Goal: Browse casually: Explore the website without a specific task or goal

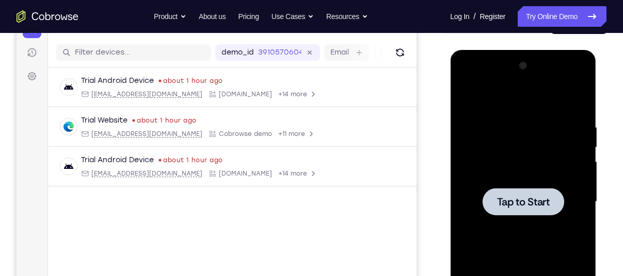
click at [547, 199] on span "Tap to Start" at bounding box center [522, 202] width 53 height 10
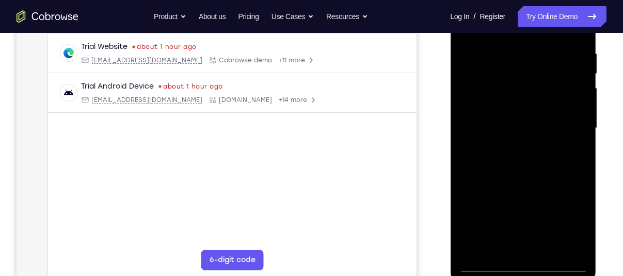
scroll to position [197, 0]
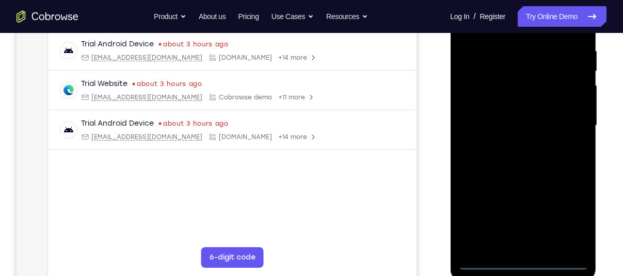
click at [520, 263] on div at bounding box center [522, 125] width 130 height 289
click at [574, 222] on div at bounding box center [522, 125] width 130 height 289
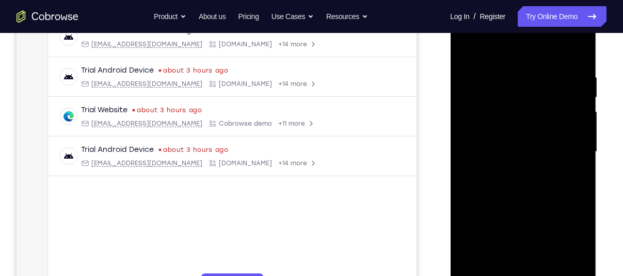
scroll to position [170, 0]
click at [513, 46] on div at bounding box center [522, 152] width 130 height 289
click at [564, 147] on div at bounding box center [522, 152] width 130 height 289
click at [507, 172] on div at bounding box center [522, 152] width 130 height 289
click at [488, 135] on div at bounding box center [522, 152] width 130 height 289
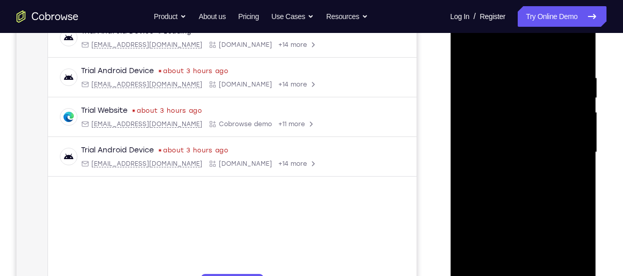
click at [486, 132] on div at bounding box center [522, 152] width 130 height 289
click at [503, 149] on div at bounding box center [522, 152] width 130 height 289
click at [485, 188] on div at bounding box center [522, 152] width 130 height 289
click at [507, 182] on div at bounding box center [522, 152] width 130 height 289
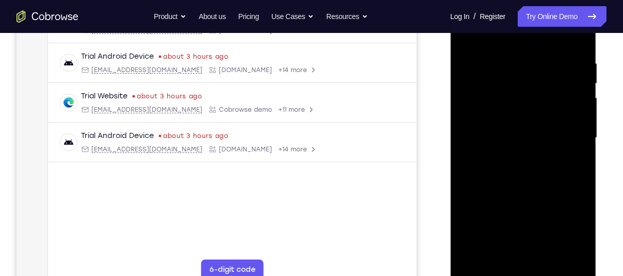
scroll to position [184, 0]
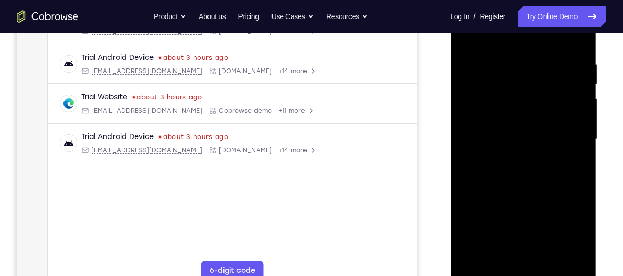
click at [515, 186] on div at bounding box center [522, 139] width 130 height 289
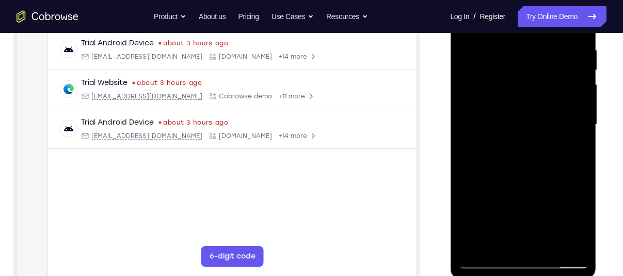
scroll to position [194, 0]
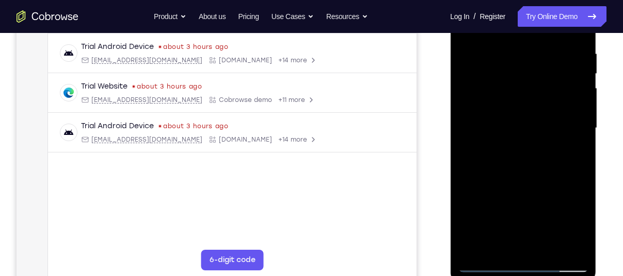
drag, startPoint x: 515, startPoint y: 175, endPoint x: 495, endPoint y: 121, distance: 58.0
click at [495, 121] on div at bounding box center [522, 128] width 130 height 289
drag, startPoint x: 509, startPoint y: 214, endPoint x: 494, endPoint y: 96, distance: 118.1
click at [494, 96] on div at bounding box center [522, 128] width 130 height 289
drag, startPoint x: 538, startPoint y: 199, endPoint x: 516, endPoint y: 56, distance: 145.2
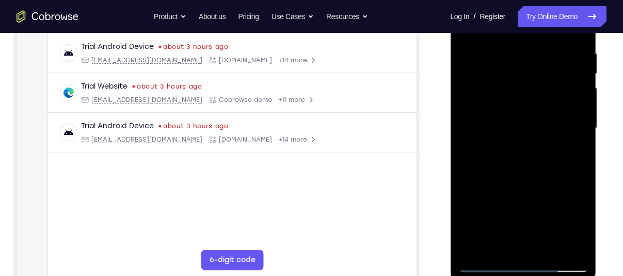
click at [516, 56] on div at bounding box center [522, 128] width 130 height 289
drag, startPoint x: 513, startPoint y: 170, endPoint x: 488, endPoint y: 44, distance: 128.3
click at [488, 44] on div at bounding box center [522, 128] width 130 height 289
drag, startPoint x: 503, startPoint y: 137, endPoint x: 484, endPoint y: -3, distance: 141.6
click at [484, 0] on div at bounding box center [522, 128] width 130 height 289
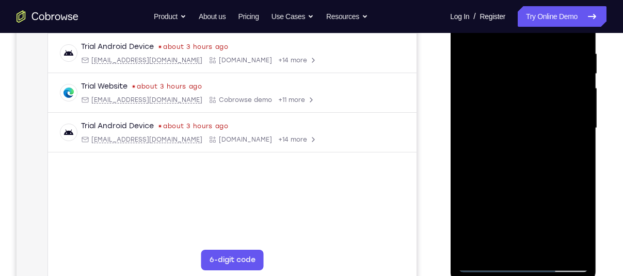
click at [497, 248] on div at bounding box center [522, 128] width 130 height 289
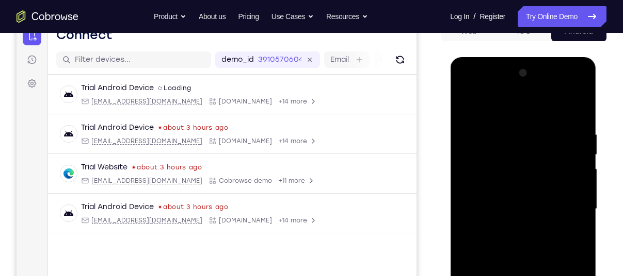
scroll to position [114, 0]
click at [513, 105] on div at bounding box center [522, 208] width 130 height 289
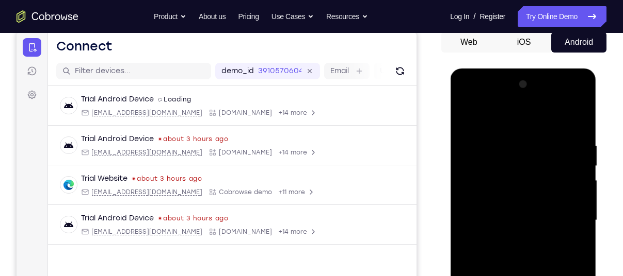
scroll to position [100, 0]
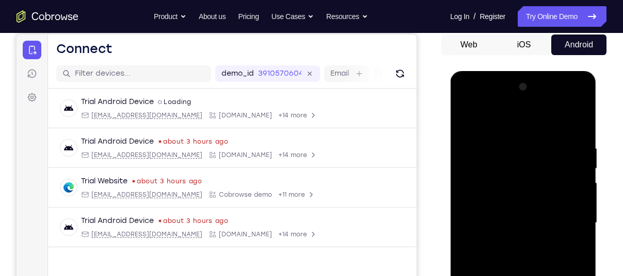
drag, startPoint x: 531, startPoint y: 210, endPoint x: 528, endPoint y: 289, distance: 79.0
click at [528, 276] on div at bounding box center [522, 223] width 130 height 289
click at [467, 155] on div at bounding box center [522, 223] width 130 height 289
click at [466, 154] on div at bounding box center [522, 223] width 130 height 289
click at [500, 153] on div at bounding box center [522, 223] width 130 height 289
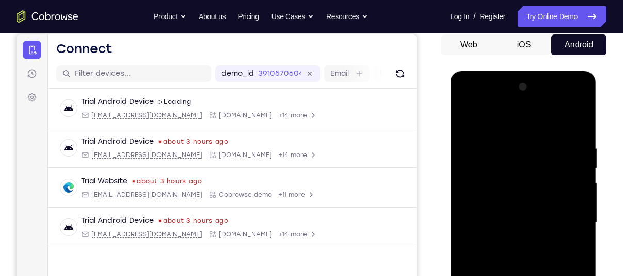
click at [472, 136] on div at bounding box center [522, 223] width 130 height 289
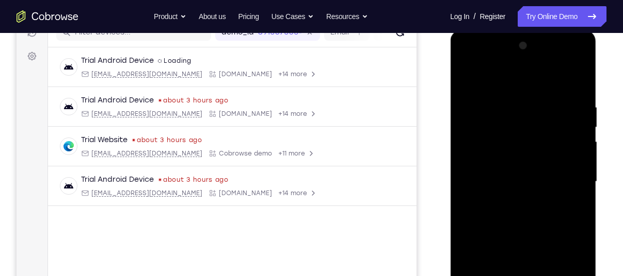
scroll to position [144, 0]
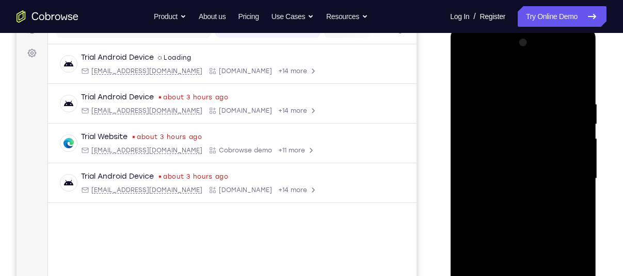
click at [475, 135] on div at bounding box center [522, 179] width 130 height 289
click at [466, 102] on div at bounding box center [522, 179] width 130 height 289
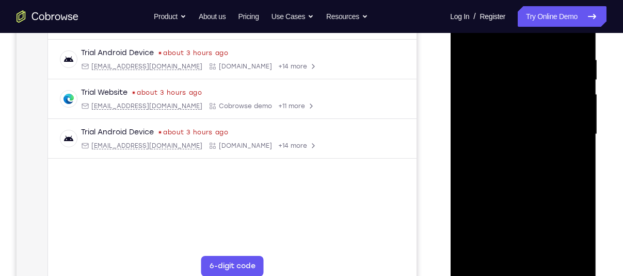
scroll to position [188, 0]
drag, startPoint x: 482, startPoint y: 146, endPoint x: 474, endPoint y: 88, distance: 58.4
click at [474, 88] on div at bounding box center [522, 135] width 130 height 289
click at [494, 257] on div at bounding box center [522, 135] width 130 height 289
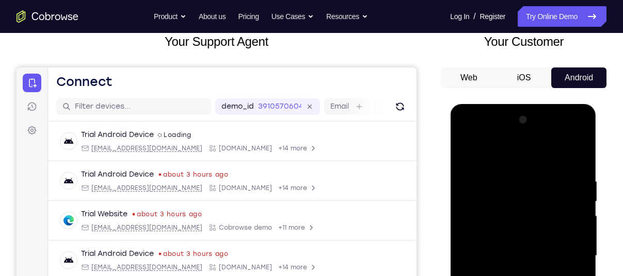
scroll to position [53, 0]
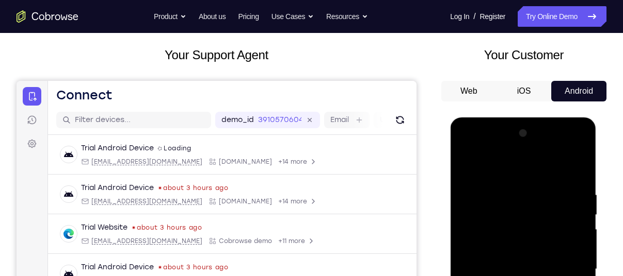
click at [564, 149] on div at bounding box center [522, 269] width 130 height 289
click at [577, 151] on div at bounding box center [522, 269] width 130 height 289
click at [530, 144] on div at bounding box center [522, 269] width 130 height 289
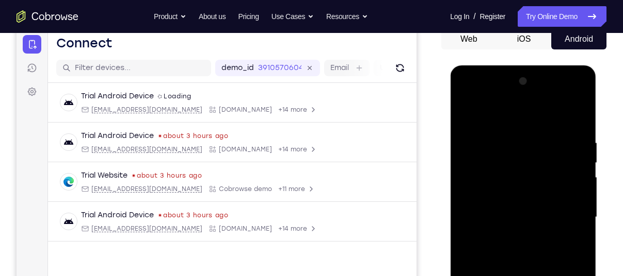
click at [506, 190] on div at bounding box center [522, 217] width 130 height 289
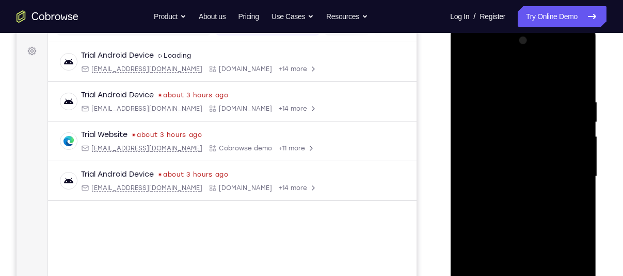
scroll to position [146, 0]
click at [496, 183] on div at bounding box center [522, 176] width 130 height 289
click at [519, 222] on div at bounding box center [522, 176] width 130 height 289
click at [491, 160] on div at bounding box center [522, 176] width 130 height 289
click at [514, 191] on div at bounding box center [522, 176] width 130 height 289
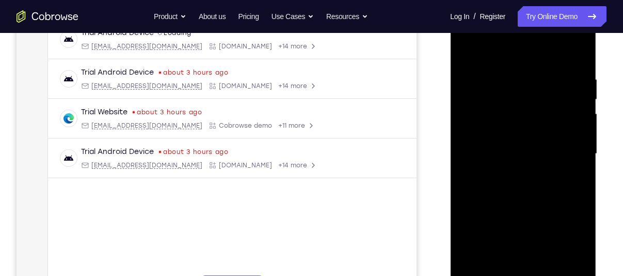
scroll to position [168, 0]
click at [513, 198] on div at bounding box center [522, 154] width 130 height 289
click at [490, 140] on div at bounding box center [522, 154] width 130 height 289
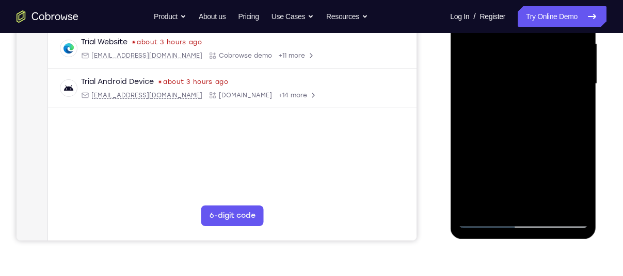
scroll to position [240, 0]
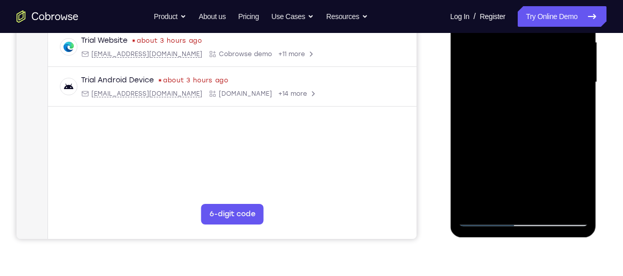
drag, startPoint x: 530, startPoint y: 195, endPoint x: 518, endPoint y: 106, distance: 89.9
click at [518, 106] on div at bounding box center [522, 82] width 130 height 289
click at [502, 207] on div at bounding box center [522, 82] width 130 height 289
click at [503, 200] on div at bounding box center [522, 82] width 130 height 289
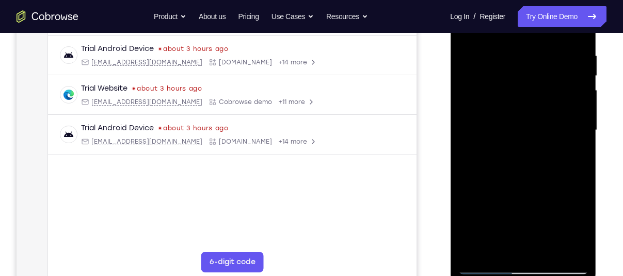
scroll to position [187, 0]
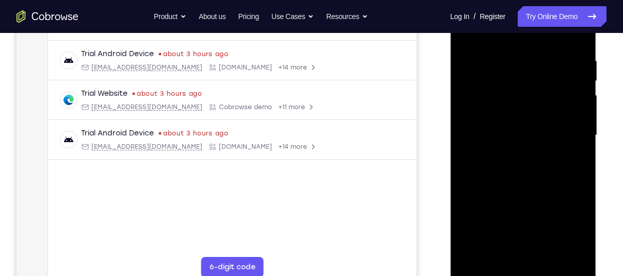
click at [480, 119] on div at bounding box center [522, 135] width 130 height 289
click at [517, 154] on div at bounding box center [522, 135] width 130 height 289
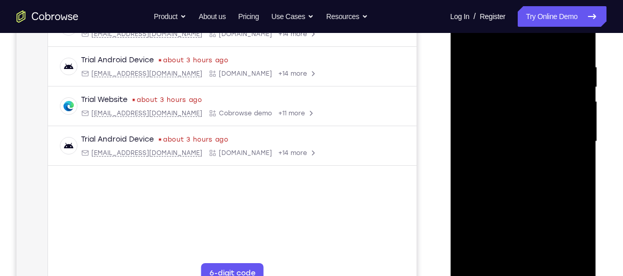
scroll to position [162, 0]
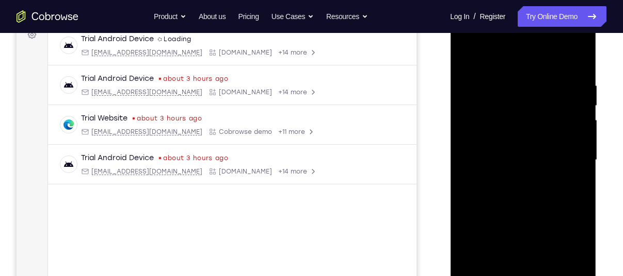
click at [553, 63] on div at bounding box center [522, 160] width 130 height 289
click at [536, 59] on div at bounding box center [522, 160] width 130 height 289
click at [578, 54] on div at bounding box center [522, 160] width 130 height 289
click at [488, 55] on div at bounding box center [522, 160] width 130 height 289
click at [569, 111] on div at bounding box center [522, 160] width 130 height 289
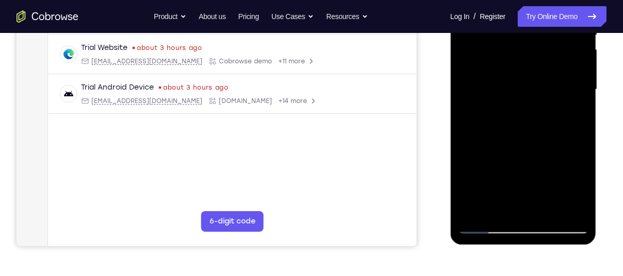
scroll to position [231, 0]
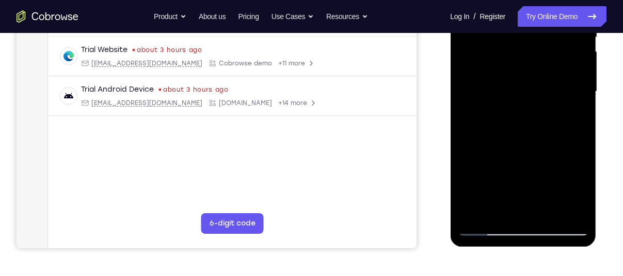
drag, startPoint x: 507, startPoint y: 169, endPoint x: 489, endPoint y: 76, distance: 94.6
click at [489, 76] on div at bounding box center [522, 91] width 130 height 289
drag, startPoint x: 502, startPoint y: 137, endPoint x: 454, endPoint y: 29, distance: 117.5
click at [454, 29] on div at bounding box center [523, 93] width 146 height 307
drag, startPoint x: 505, startPoint y: 110, endPoint x: 470, endPoint y: 202, distance: 97.6
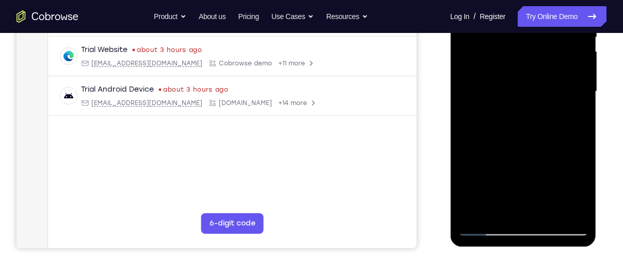
click at [470, 202] on div at bounding box center [522, 91] width 130 height 289
drag, startPoint x: 513, startPoint y: 98, endPoint x: 511, endPoint y: 284, distance: 186.2
click at [511, 249] on html "Online web based iOS Simulators and Android Emulators. Run iPhone, iPad, Mobile…" at bounding box center [523, 94] width 147 height 309
click at [518, 72] on div at bounding box center [522, 91] width 130 height 289
drag, startPoint x: 524, startPoint y: 144, endPoint x: 495, endPoint y: 59, distance: 90.0
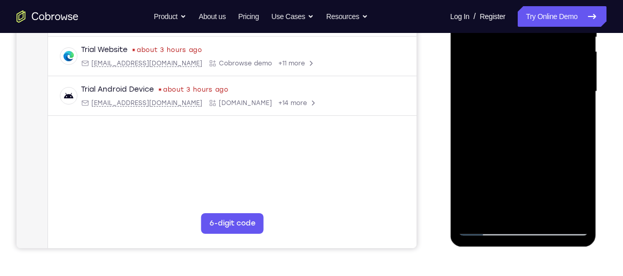
click at [495, 59] on div at bounding box center [522, 91] width 130 height 289
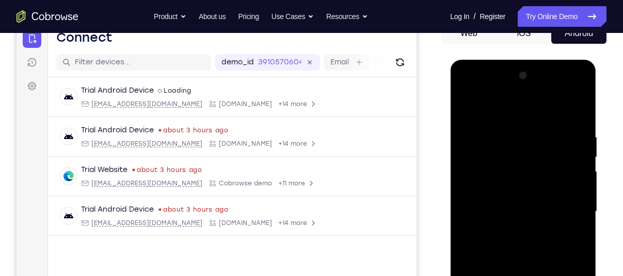
scroll to position [110, 0]
click at [575, 105] on div at bounding box center [522, 212] width 130 height 289
click at [577, 110] on div at bounding box center [522, 212] width 130 height 289
drag, startPoint x: 555, startPoint y: 188, endPoint x: 531, endPoint y: 117, distance: 75.4
click at [531, 117] on div at bounding box center [522, 212] width 130 height 289
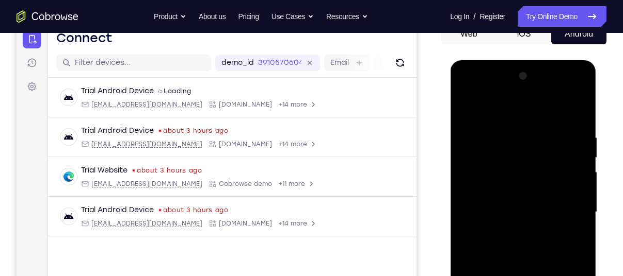
drag, startPoint x: 527, startPoint y: 175, endPoint x: 514, endPoint y: 97, distance: 78.9
click at [514, 97] on div at bounding box center [522, 212] width 130 height 289
drag, startPoint x: 512, startPoint y: 209, endPoint x: 483, endPoint y: 80, distance: 132.6
click at [483, 80] on div at bounding box center [522, 212] width 130 height 289
drag, startPoint x: 506, startPoint y: 203, endPoint x: 487, endPoint y: 84, distance: 120.1
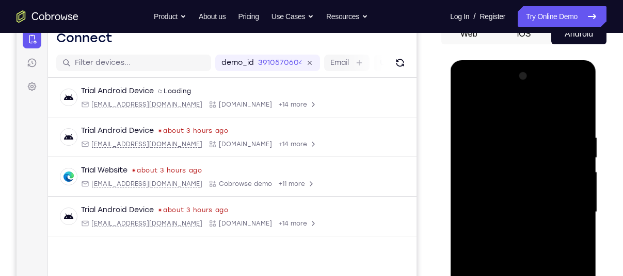
click at [487, 84] on div at bounding box center [522, 212] width 130 height 289
drag, startPoint x: 532, startPoint y: 162, endPoint x: 524, endPoint y: 263, distance: 100.4
click at [524, 263] on div at bounding box center [522, 212] width 130 height 289
click at [523, 166] on div at bounding box center [522, 212] width 130 height 289
drag, startPoint x: 523, startPoint y: 141, endPoint x: 515, endPoint y: 303, distance: 162.2
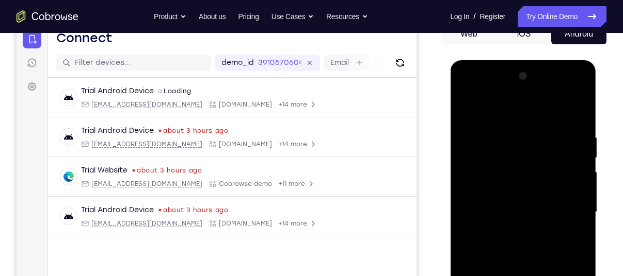
click at [515, 276] on div at bounding box center [522, 212] width 130 height 289
drag, startPoint x: 537, startPoint y: 143, endPoint x: 549, endPoint y: 303, distance: 159.8
click at [549, 276] on div at bounding box center [522, 212] width 130 height 289
click at [533, 122] on div at bounding box center [522, 212] width 130 height 289
click at [522, 218] on div at bounding box center [522, 212] width 130 height 289
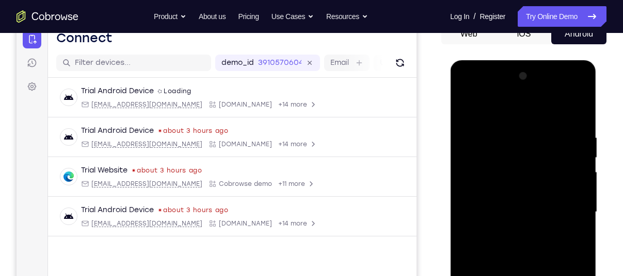
click at [522, 218] on div at bounding box center [522, 212] width 130 height 289
click at [580, 104] on div at bounding box center [522, 212] width 130 height 289
click at [512, 115] on div at bounding box center [522, 212] width 130 height 289
click at [565, 197] on div at bounding box center [522, 212] width 130 height 289
click at [541, 268] on div at bounding box center [522, 212] width 130 height 289
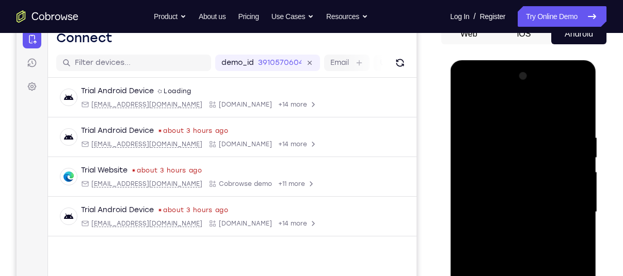
click at [565, 261] on div at bounding box center [522, 212] width 130 height 289
drag, startPoint x: 565, startPoint y: 181, endPoint x: 557, endPoint y: 104, distance: 77.2
click at [557, 104] on div at bounding box center [522, 212] width 130 height 289
drag, startPoint x: 550, startPoint y: 204, endPoint x: 553, endPoint y: 131, distance: 72.8
click at [553, 131] on div at bounding box center [522, 212] width 130 height 289
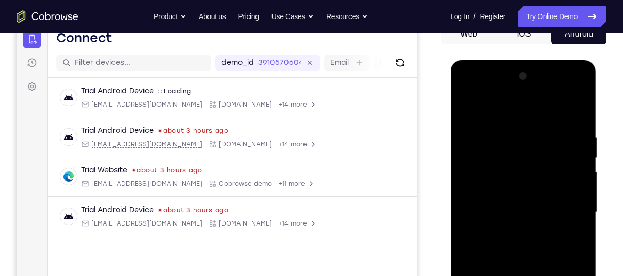
click at [569, 96] on div at bounding box center [522, 212] width 130 height 289
click at [508, 133] on div at bounding box center [522, 212] width 130 height 289
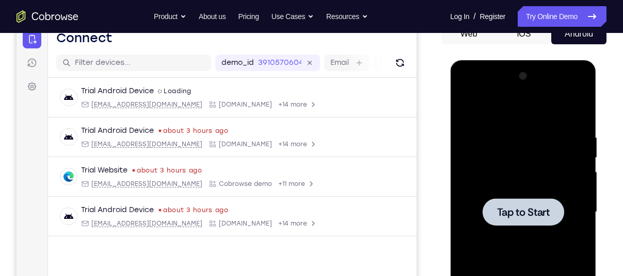
click at [538, 216] on span "Tap to Start" at bounding box center [522, 212] width 53 height 10
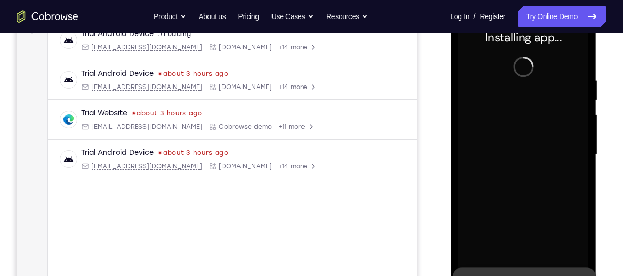
scroll to position [168, 0]
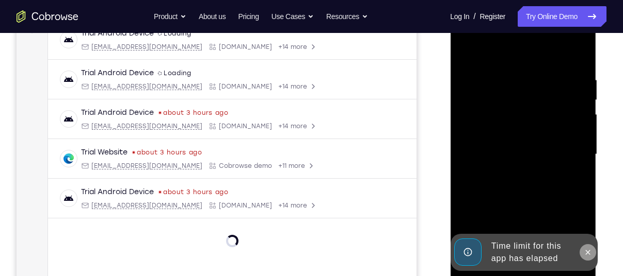
click at [590, 251] on icon at bounding box center [587, 253] width 8 height 8
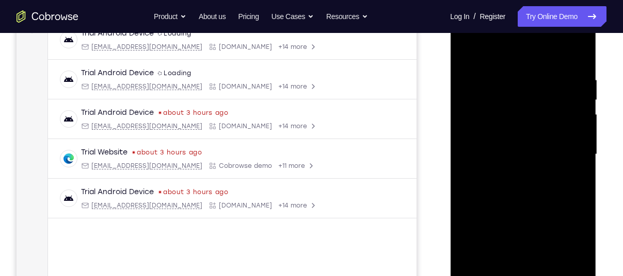
scroll to position [240, 0]
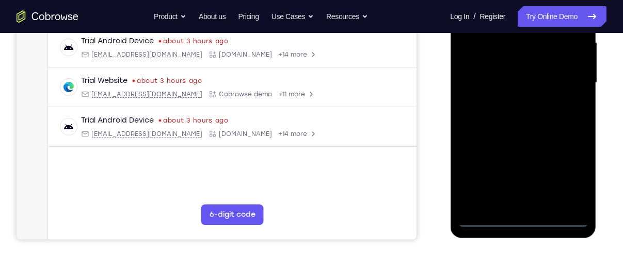
drag, startPoint x: 587, startPoint y: 223, endPoint x: 527, endPoint y: 220, distance: 60.4
click at [527, 220] on div at bounding box center [522, 83] width 130 height 289
click at [572, 171] on div at bounding box center [522, 83] width 130 height 289
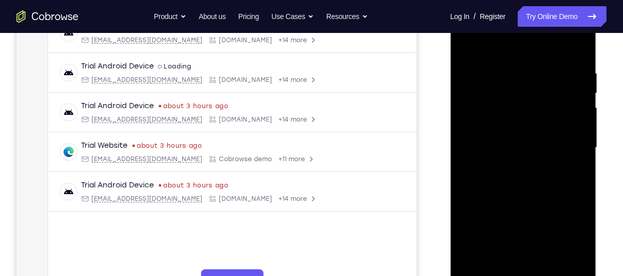
scroll to position [156, 0]
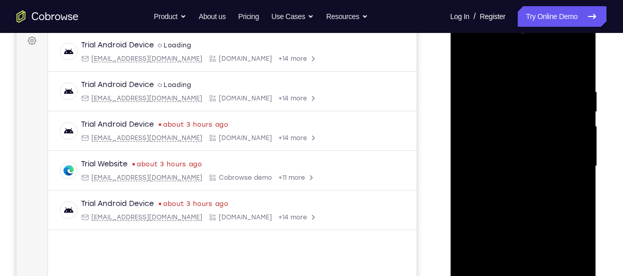
click at [504, 56] on div at bounding box center [522, 166] width 130 height 289
click at [476, 143] on div at bounding box center [522, 166] width 130 height 289
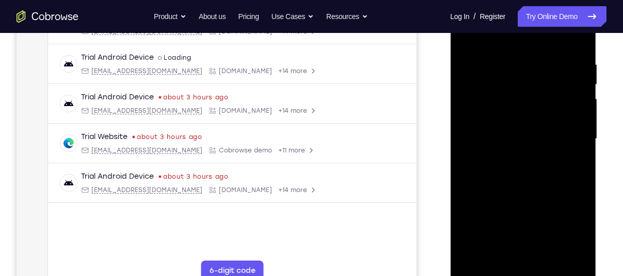
scroll to position [184, 0]
click at [476, 141] on div at bounding box center [522, 138] width 130 height 289
click at [481, 131] on div at bounding box center [522, 138] width 130 height 289
click at [484, 146] on div at bounding box center [522, 138] width 130 height 289
click at [513, 182] on div at bounding box center [522, 138] width 130 height 289
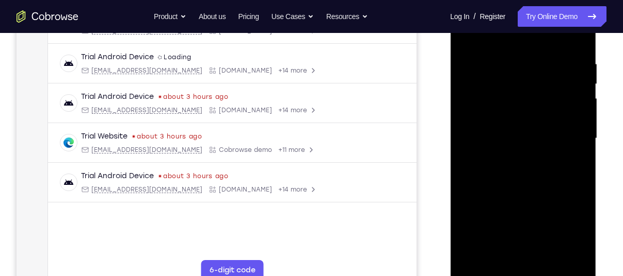
click at [525, 114] on div at bounding box center [522, 138] width 130 height 289
drag, startPoint x: 526, startPoint y: 175, endPoint x: 553, endPoint y: 71, distance: 107.3
click at [553, 71] on div at bounding box center [522, 138] width 130 height 289
click at [508, 249] on div at bounding box center [522, 138] width 130 height 289
click at [509, 255] on div at bounding box center [522, 138] width 130 height 289
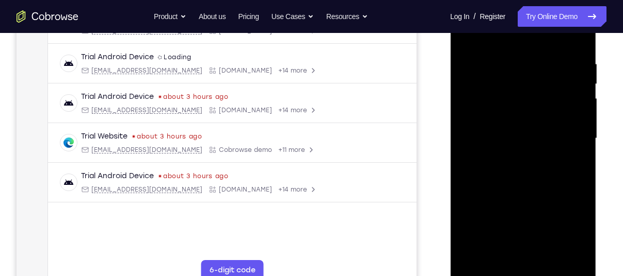
click at [486, 119] on div at bounding box center [522, 138] width 130 height 289
click at [512, 122] on div at bounding box center [522, 138] width 130 height 289
click at [511, 158] on div at bounding box center [522, 138] width 130 height 289
click at [525, 103] on div at bounding box center [522, 138] width 130 height 289
click at [465, 39] on div at bounding box center [522, 138] width 130 height 289
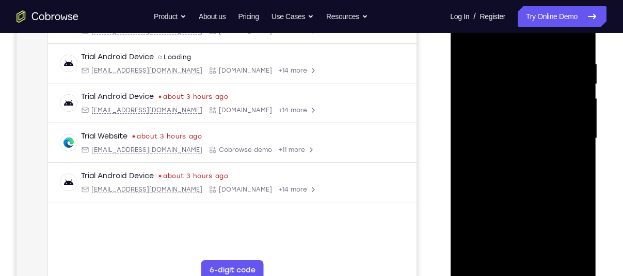
drag, startPoint x: 482, startPoint y: 110, endPoint x: 550, endPoint y: 121, distance: 68.9
click at [550, 121] on div at bounding box center [522, 138] width 130 height 289
drag, startPoint x: 491, startPoint y: 118, endPoint x: 543, endPoint y: 124, distance: 52.5
click at [543, 124] on div at bounding box center [522, 138] width 130 height 289
drag, startPoint x: 498, startPoint y: 129, endPoint x: 594, endPoint y: 134, distance: 96.6
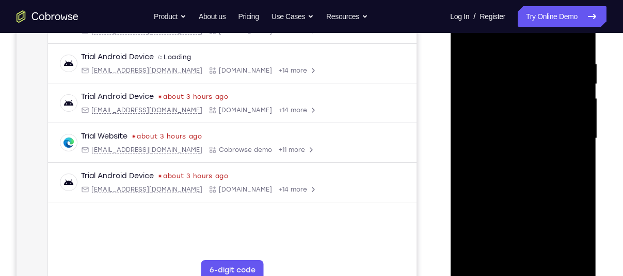
click at [594, 134] on div at bounding box center [523, 140] width 146 height 307
drag, startPoint x: 519, startPoint y: 120, endPoint x: 584, endPoint y: 113, distance: 65.8
click at [584, 113] on div at bounding box center [522, 138] width 130 height 289
drag, startPoint x: 474, startPoint y: 126, endPoint x: 550, endPoint y: 129, distance: 76.4
click at [550, 129] on div at bounding box center [522, 138] width 130 height 289
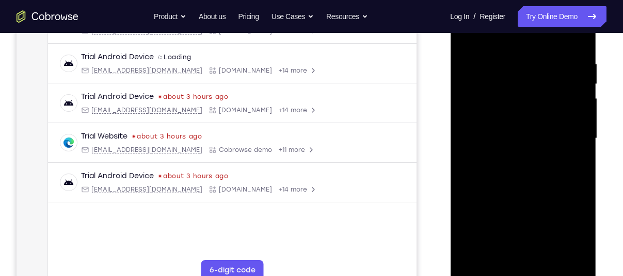
click at [578, 104] on div at bounding box center [522, 138] width 130 height 289
click at [463, 40] on div at bounding box center [522, 138] width 130 height 289
drag, startPoint x: 514, startPoint y: 126, endPoint x: 591, endPoint y: 122, distance: 76.4
click at [591, 122] on div at bounding box center [523, 140] width 146 height 307
drag, startPoint x: 506, startPoint y: 114, endPoint x: 1055, endPoint y: 102, distance: 549.4
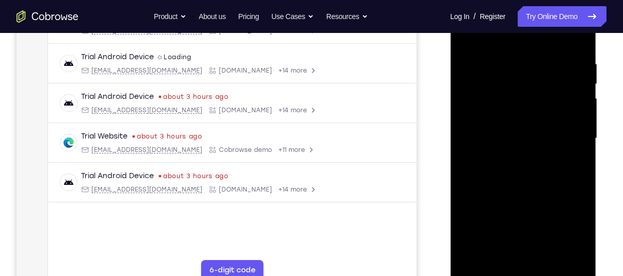
click at [597, 116] on html "Online web based iOS Simulators and Android Emulators. Run iPhone, iPad, Mobile…" at bounding box center [523, 141] width 147 height 309
drag, startPoint x: 474, startPoint y: 126, endPoint x: 562, endPoint y: 132, distance: 88.4
click at [562, 132] on div at bounding box center [522, 138] width 130 height 289
drag, startPoint x: 544, startPoint y: 145, endPoint x: 531, endPoint y: 90, distance: 56.7
click at [531, 90] on div at bounding box center [522, 138] width 130 height 289
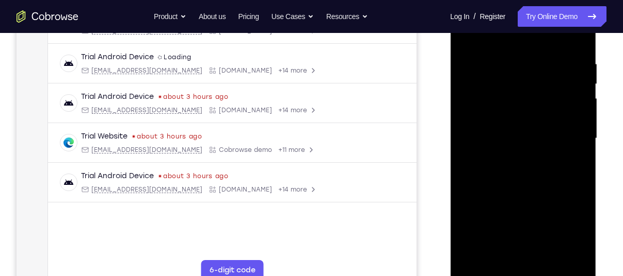
drag, startPoint x: 539, startPoint y: 173, endPoint x: 540, endPoint y: 77, distance: 95.9
click at [540, 77] on div at bounding box center [522, 138] width 130 height 289
drag, startPoint x: 536, startPoint y: 159, endPoint x: 499, endPoint y: 21, distance: 143.0
click at [499, 21] on div at bounding box center [522, 138] width 130 height 289
drag, startPoint x: 505, startPoint y: 159, endPoint x: 509, endPoint y: 41, distance: 118.2
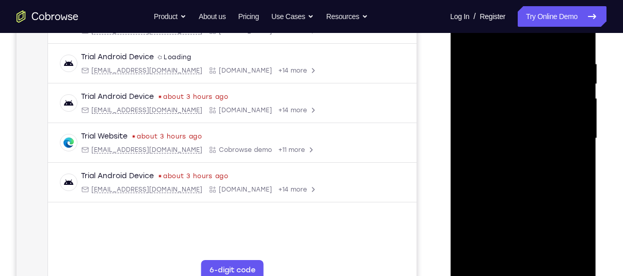
click at [509, 41] on div at bounding box center [522, 138] width 130 height 289
drag, startPoint x: 502, startPoint y: 164, endPoint x: 939, endPoint y: 9, distance: 463.1
click at [489, 23] on div at bounding box center [522, 138] width 130 height 289
drag, startPoint x: 507, startPoint y: 136, endPoint x: 508, endPoint y: 61, distance: 75.3
click at [508, 61] on div at bounding box center [522, 138] width 130 height 289
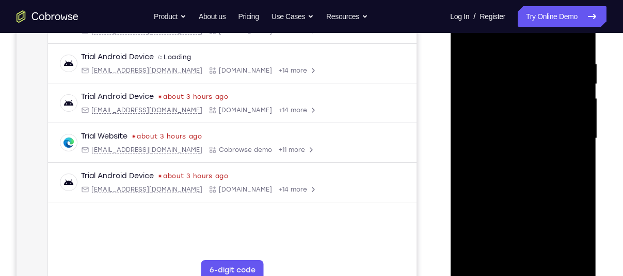
drag, startPoint x: 489, startPoint y: 216, endPoint x: 503, endPoint y: 134, distance: 82.6
click at [503, 134] on div at bounding box center [522, 138] width 130 height 289
drag, startPoint x: 506, startPoint y: 197, endPoint x: 510, endPoint y: 160, distance: 36.7
click at [510, 160] on div at bounding box center [522, 138] width 130 height 289
click at [490, 151] on div at bounding box center [522, 138] width 130 height 289
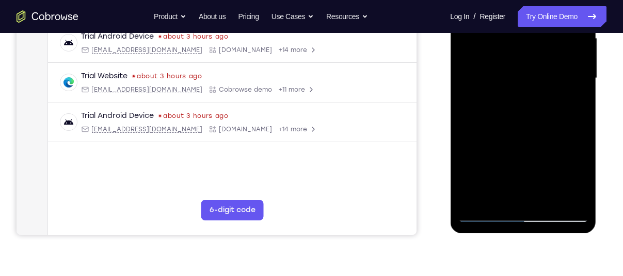
scroll to position [245, 0]
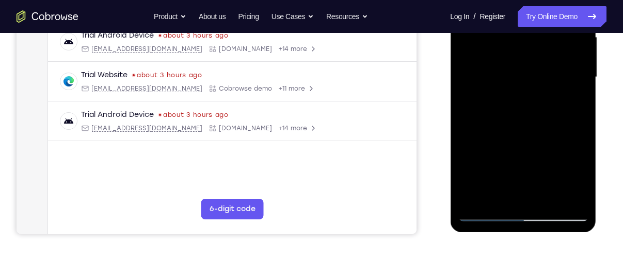
drag, startPoint x: 527, startPoint y: 166, endPoint x: 516, endPoint y: 90, distance: 77.2
click at [516, 90] on div at bounding box center [522, 77] width 130 height 289
drag, startPoint x: 497, startPoint y: 151, endPoint x: 482, endPoint y: 80, distance: 72.2
click at [482, 80] on div at bounding box center [522, 77] width 130 height 289
drag, startPoint x: 487, startPoint y: 121, endPoint x: 485, endPoint y: 54, distance: 67.6
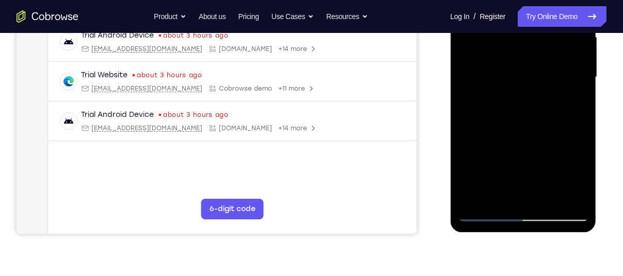
click at [485, 54] on div at bounding box center [522, 77] width 130 height 289
drag, startPoint x: 511, startPoint y: 109, endPoint x: 503, endPoint y: 66, distance: 44.1
click at [503, 66] on div at bounding box center [522, 77] width 130 height 289
drag, startPoint x: 518, startPoint y: 135, endPoint x: 506, endPoint y: 60, distance: 75.6
click at [506, 60] on div at bounding box center [522, 77] width 130 height 289
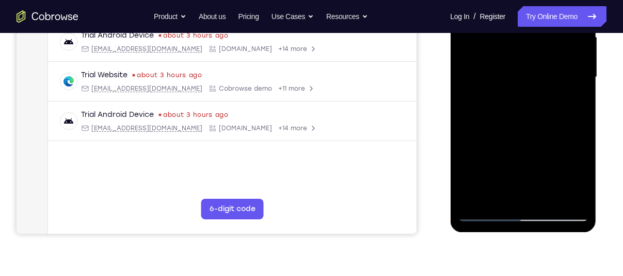
drag, startPoint x: 510, startPoint y: 121, endPoint x: 496, endPoint y: 87, distance: 37.3
click at [496, 87] on div at bounding box center [522, 77] width 130 height 289
drag, startPoint x: 492, startPoint y: 170, endPoint x: 480, endPoint y: 77, distance: 93.5
click at [480, 77] on div at bounding box center [522, 77] width 130 height 289
drag, startPoint x: 497, startPoint y: 157, endPoint x: 485, endPoint y: 50, distance: 108.4
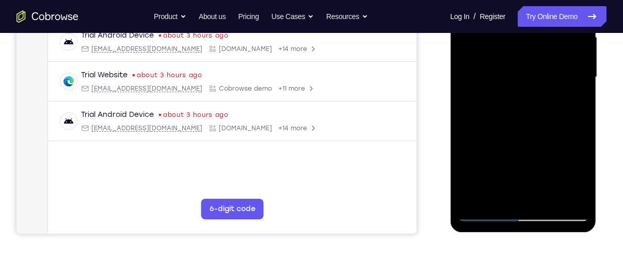
click at [485, 50] on div at bounding box center [522, 77] width 130 height 289
drag, startPoint x: 510, startPoint y: 115, endPoint x: 513, endPoint y: 46, distance: 69.2
click at [513, 46] on div at bounding box center [522, 77] width 130 height 289
drag, startPoint x: 525, startPoint y: 134, endPoint x: 515, endPoint y: 43, distance: 90.7
click at [515, 43] on div at bounding box center [522, 77] width 130 height 289
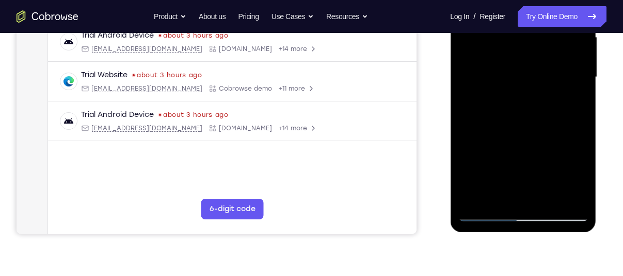
drag, startPoint x: 526, startPoint y: 124, endPoint x: 519, endPoint y: 60, distance: 64.8
click at [519, 60] on div at bounding box center [522, 77] width 130 height 289
drag, startPoint x: 526, startPoint y: 165, endPoint x: 490, endPoint y: 57, distance: 113.4
click at [490, 57] on div at bounding box center [522, 77] width 130 height 289
click at [485, 217] on div at bounding box center [522, 77] width 130 height 289
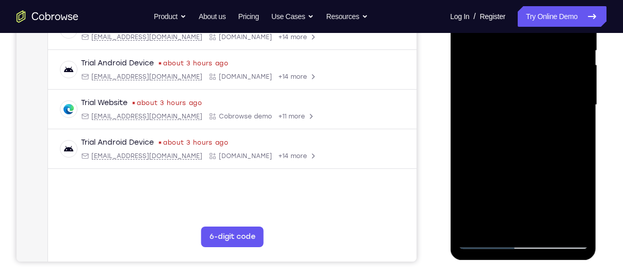
scroll to position [219, 0]
drag, startPoint x: 519, startPoint y: 181, endPoint x: 502, endPoint y: 45, distance: 137.2
click at [502, 45] on div at bounding box center [522, 104] width 130 height 289
drag, startPoint x: 512, startPoint y: 142, endPoint x: 955, endPoint y: -26, distance: 473.7
click at [505, 22] on div at bounding box center [522, 104] width 130 height 289
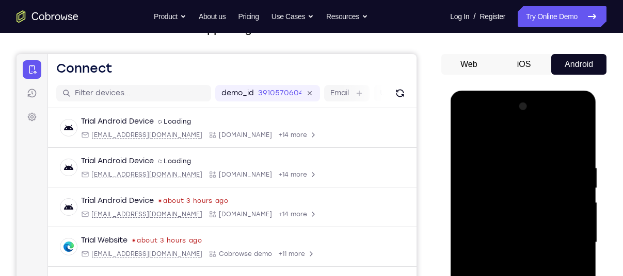
scroll to position [56, 0]
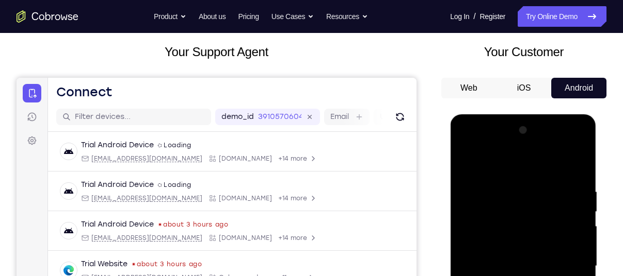
drag, startPoint x: 526, startPoint y: 194, endPoint x: 495, endPoint y: 303, distance: 113.1
click at [495, 276] on div at bounding box center [522, 266] width 130 height 289
drag, startPoint x: 513, startPoint y: 206, endPoint x: 536, endPoint y: 303, distance: 99.2
click at [536, 276] on div at bounding box center [522, 266] width 130 height 289
click at [525, 195] on div at bounding box center [522, 266] width 130 height 289
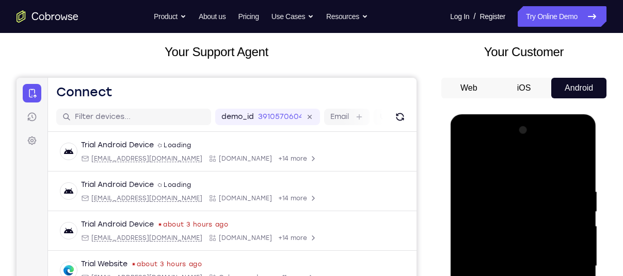
click at [525, 195] on div at bounding box center [522, 266] width 130 height 289
click at [581, 165] on div at bounding box center [522, 266] width 130 height 289
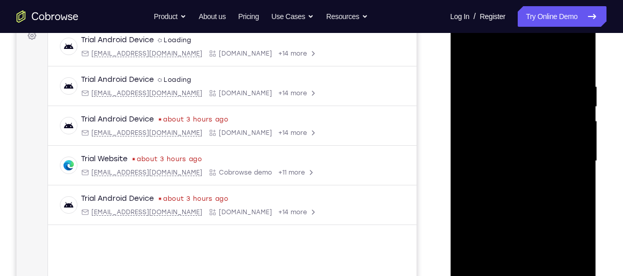
scroll to position [162, 0]
drag, startPoint x: 503, startPoint y: 251, endPoint x: 496, endPoint y: 207, distance: 44.9
click at [496, 207] on div at bounding box center [522, 161] width 130 height 289
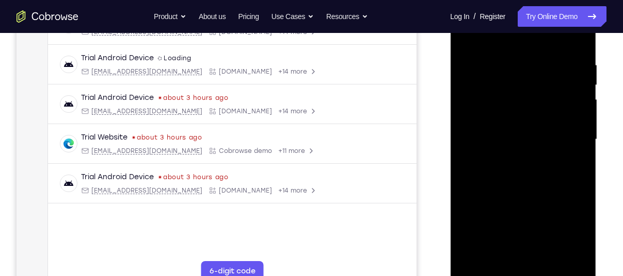
scroll to position [201, 0]
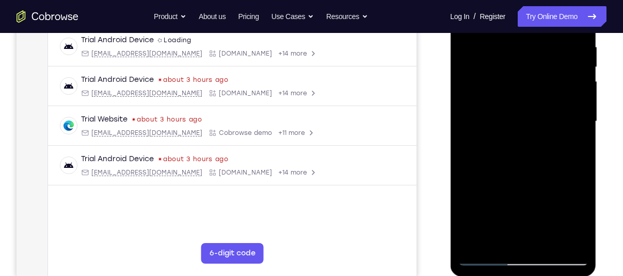
click at [485, 259] on div at bounding box center [522, 121] width 130 height 289
click at [516, 53] on div at bounding box center [522, 121] width 130 height 289
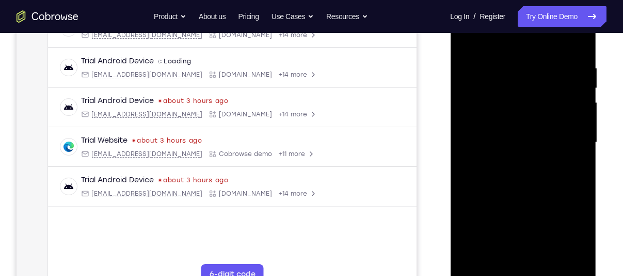
click at [584, 38] on div at bounding box center [522, 142] width 130 height 289
click at [557, 50] on div at bounding box center [522, 142] width 130 height 289
click at [510, 36] on div at bounding box center [522, 142] width 130 height 289
click at [487, 40] on div at bounding box center [522, 142] width 130 height 289
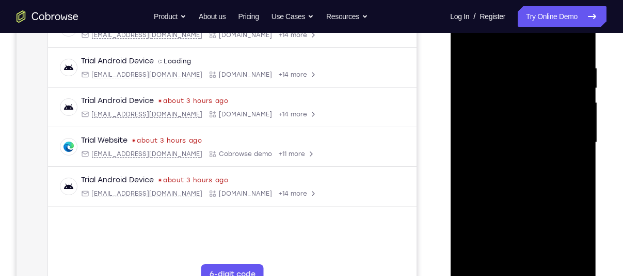
drag, startPoint x: 550, startPoint y: 145, endPoint x: 551, endPoint y: 84, distance: 60.9
click at [551, 84] on div at bounding box center [522, 142] width 130 height 289
drag, startPoint x: 527, startPoint y: 202, endPoint x: 538, endPoint y: 148, distance: 55.3
click at [538, 148] on div at bounding box center [522, 142] width 130 height 289
drag, startPoint x: 543, startPoint y: 218, endPoint x: 533, endPoint y: 133, distance: 86.2
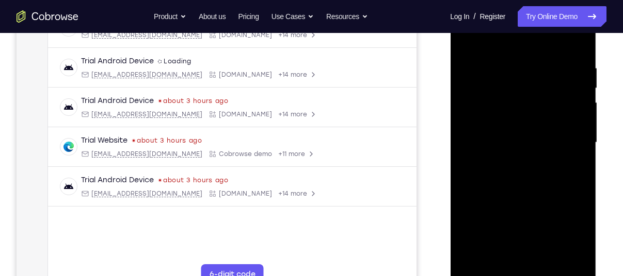
click at [533, 133] on div at bounding box center [522, 142] width 130 height 289
drag, startPoint x: 531, startPoint y: 212, endPoint x: 502, endPoint y: 133, distance: 85.0
click at [502, 133] on div at bounding box center [522, 142] width 130 height 289
drag, startPoint x: 541, startPoint y: 196, endPoint x: 543, endPoint y: 121, distance: 74.8
click at [543, 121] on div at bounding box center [522, 142] width 130 height 289
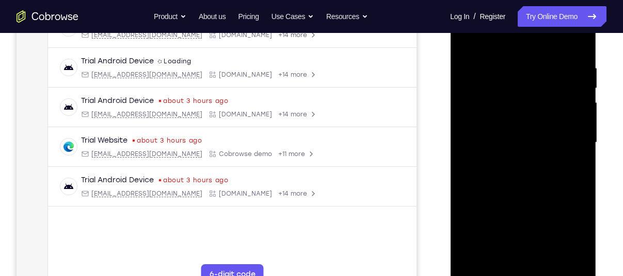
drag, startPoint x: 501, startPoint y: 201, endPoint x: 493, endPoint y: 141, distance: 60.4
click at [493, 141] on div at bounding box center [522, 142] width 130 height 289
drag, startPoint x: 510, startPoint y: 216, endPoint x: 493, endPoint y: 125, distance: 91.8
click at [493, 125] on div at bounding box center [522, 142] width 130 height 289
drag, startPoint x: 528, startPoint y: 181, endPoint x: 518, endPoint y: 103, distance: 78.0
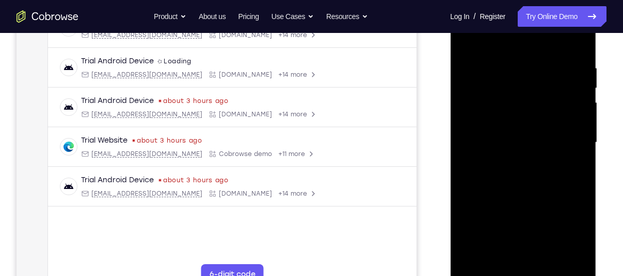
click at [518, 103] on div at bounding box center [522, 142] width 130 height 289
drag, startPoint x: 537, startPoint y: 186, endPoint x: 518, endPoint y: 121, distance: 67.7
click at [518, 121] on div at bounding box center [522, 142] width 130 height 289
drag, startPoint x: 523, startPoint y: 179, endPoint x: 518, endPoint y: 106, distance: 72.9
click at [518, 106] on div at bounding box center [522, 142] width 130 height 289
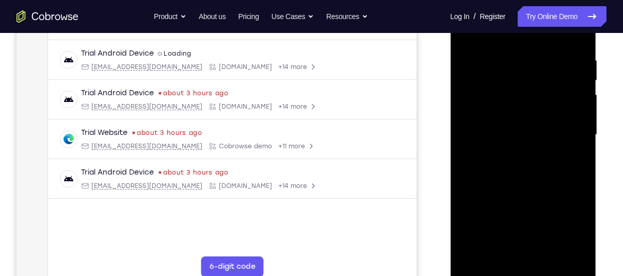
scroll to position [190, 0]
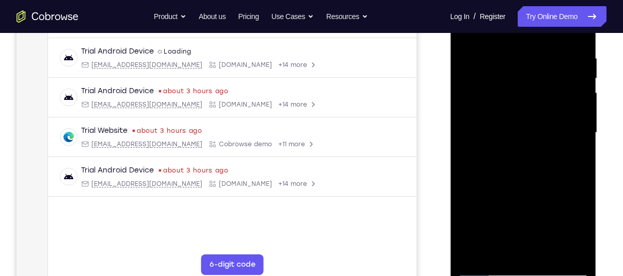
click at [485, 271] on div at bounding box center [522, 133] width 130 height 289
click at [550, 38] on div at bounding box center [522, 133] width 130 height 289
drag, startPoint x: 525, startPoint y: 181, endPoint x: 523, endPoint y: 128, distance: 53.1
click at [523, 128] on div at bounding box center [522, 133] width 130 height 289
drag, startPoint x: 572, startPoint y: 214, endPoint x: 574, endPoint y: 112, distance: 101.6
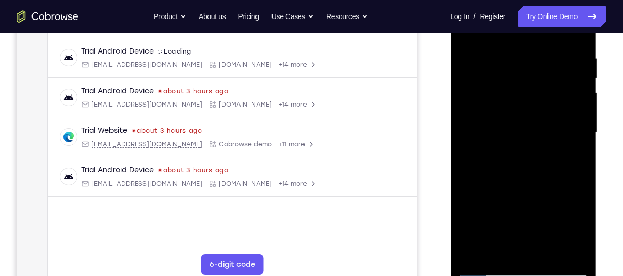
click at [574, 112] on div at bounding box center [522, 133] width 130 height 289
drag, startPoint x: 571, startPoint y: 214, endPoint x: 571, endPoint y: 144, distance: 69.1
click at [571, 144] on div at bounding box center [522, 133] width 130 height 289
drag, startPoint x: 574, startPoint y: 213, endPoint x: 563, endPoint y: 134, distance: 79.7
click at [563, 134] on div at bounding box center [522, 133] width 130 height 289
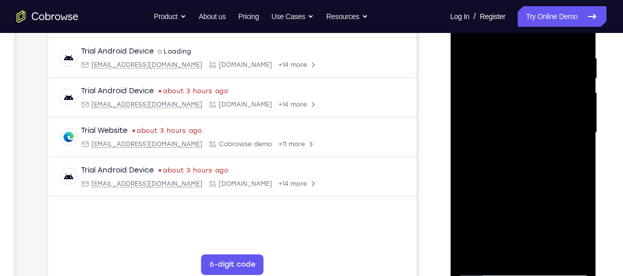
drag, startPoint x: 567, startPoint y: 183, endPoint x: 569, endPoint y: 107, distance: 76.3
click at [569, 107] on div at bounding box center [522, 133] width 130 height 289
drag, startPoint x: 569, startPoint y: 107, endPoint x: 566, endPoint y: 41, distance: 65.6
click at [566, 41] on div at bounding box center [522, 133] width 130 height 289
drag, startPoint x: 561, startPoint y: 185, endPoint x: 551, endPoint y: 65, distance: 120.6
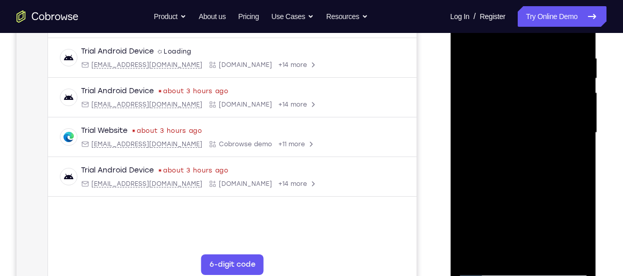
click at [551, 65] on div at bounding box center [522, 133] width 130 height 289
drag, startPoint x: 554, startPoint y: 191, endPoint x: 546, endPoint y: 84, distance: 107.6
click at [546, 84] on div at bounding box center [522, 133] width 130 height 289
drag, startPoint x: 562, startPoint y: 219, endPoint x: 546, endPoint y: 74, distance: 145.9
click at [546, 74] on div at bounding box center [522, 133] width 130 height 289
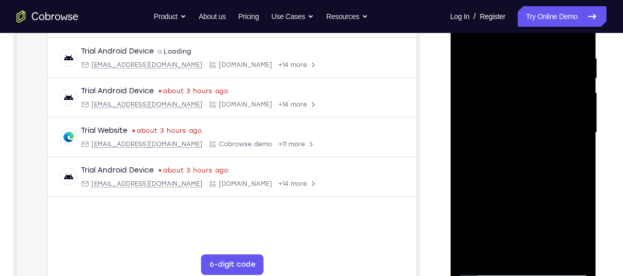
drag, startPoint x: 561, startPoint y: 160, endPoint x: 1017, endPoint y: 4, distance: 482.6
click at [567, 23] on div at bounding box center [522, 133] width 130 height 289
drag, startPoint x: 575, startPoint y: 199, endPoint x: 576, endPoint y: 64, distance: 134.1
click at [576, 64] on div at bounding box center [522, 133] width 130 height 289
click at [486, 267] on div at bounding box center [522, 133] width 130 height 289
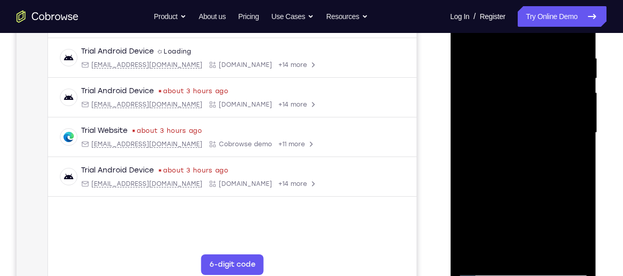
scroll to position [212, 0]
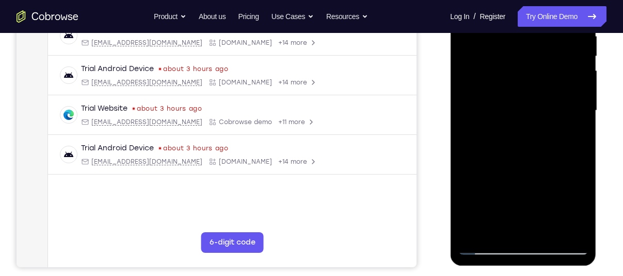
drag, startPoint x: 514, startPoint y: 145, endPoint x: 512, endPoint y: 103, distance: 42.9
click at [512, 103] on div at bounding box center [522, 110] width 130 height 289
click at [522, 113] on div at bounding box center [522, 110] width 130 height 289
drag, startPoint x: 522, startPoint y: 113, endPoint x: 525, endPoint y: 71, distance: 42.9
click at [525, 71] on div at bounding box center [522, 110] width 130 height 289
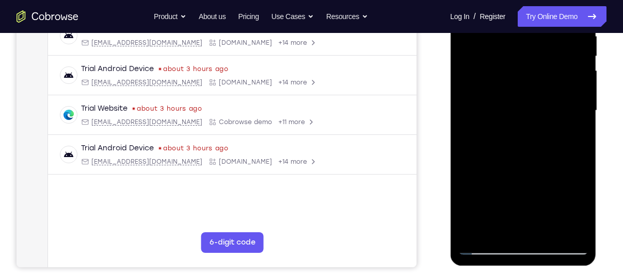
drag, startPoint x: 509, startPoint y: 183, endPoint x: 518, endPoint y: 118, distance: 65.6
click at [518, 118] on div at bounding box center [522, 110] width 130 height 289
drag, startPoint x: 518, startPoint y: 118, endPoint x: 523, endPoint y: 27, distance: 90.9
click at [523, 27] on div at bounding box center [522, 110] width 130 height 289
drag, startPoint x: 512, startPoint y: 138, endPoint x: 520, endPoint y: 77, distance: 61.4
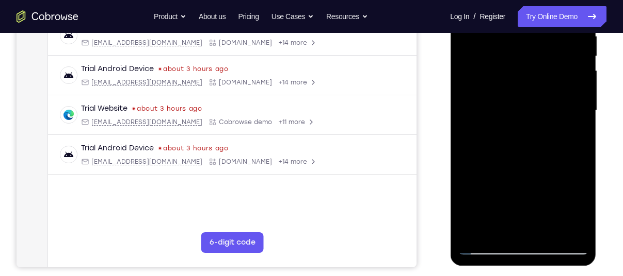
click at [520, 77] on div at bounding box center [522, 110] width 130 height 289
drag, startPoint x: 506, startPoint y: 155, endPoint x: 511, endPoint y: 124, distance: 30.8
click at [511, 124] on div at bounding box center [522, 110] width 130 height 289
drag, startPoint x: 506, startPoint y: 181, endPoint x: 519, endPoint y: 99, distance: 82.5
click at [519, 99] on div at bounding box center [522, 110] width 130 height 289
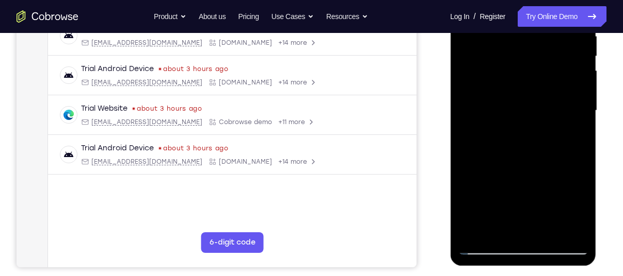
drag, startPoint x: 498, startPoint y: 206, endPoint x: 509, endPoint y: 109, distance: 97.5
click at [509, 109] on div at bounding box center [522, 110] width 130 height 289
click at [480, 245] on div at bounding box center [522, 110] width 130 height 289
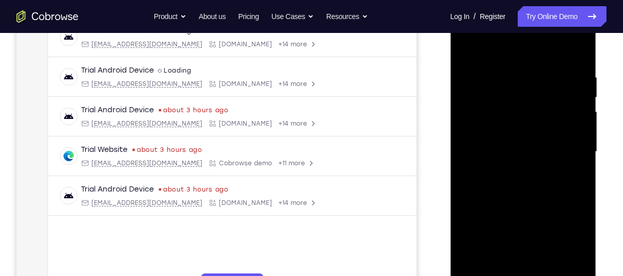
scroll to position [170, 0]
click at [536, 65] on div at bounding box center [522, 153] width 130 height 289
click at [531, 164] on div at bounding box center [522, 153] width 130 height 289
